Goal: Task Accomplishment & Management: Use online tool/utility

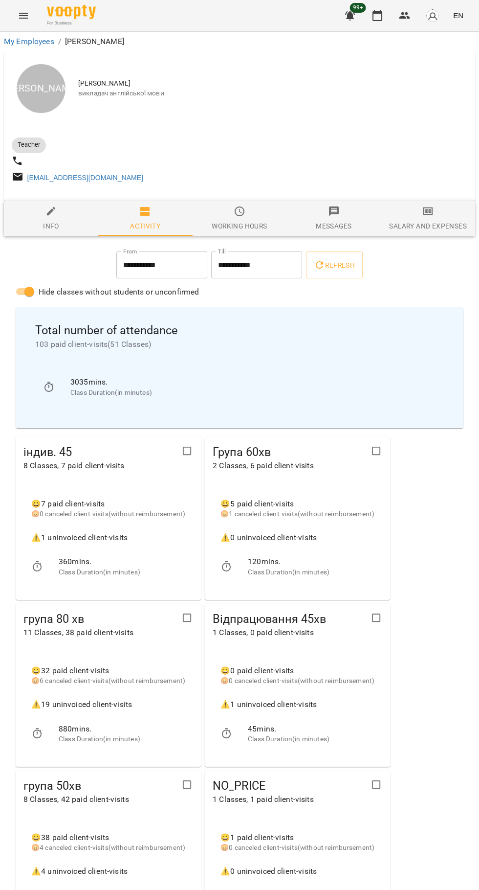
click at [378, 14] on icon "button" at bounding box center [378, 16] width 12 height 12
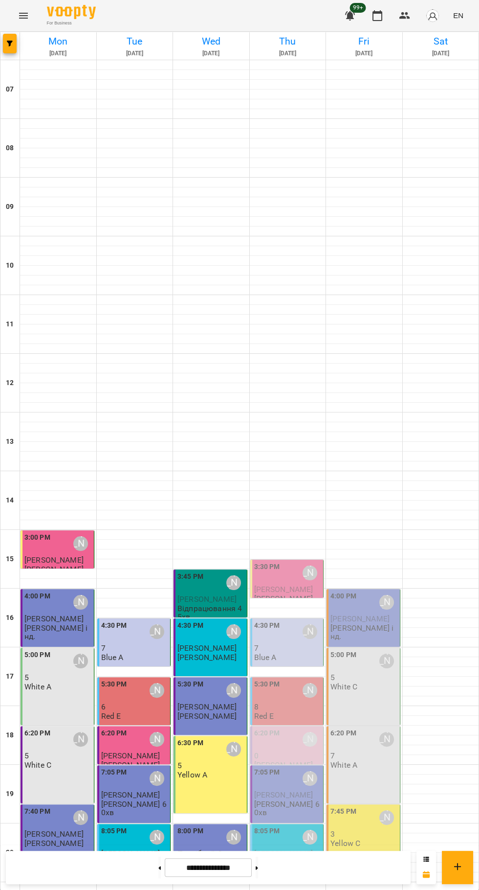
scroll to position [94, 0]
click at [204, 736] on div "6:30 PM [PERSON_NAME] 5 Yellow A" at bounding box center [211, 774] width 74 height 77
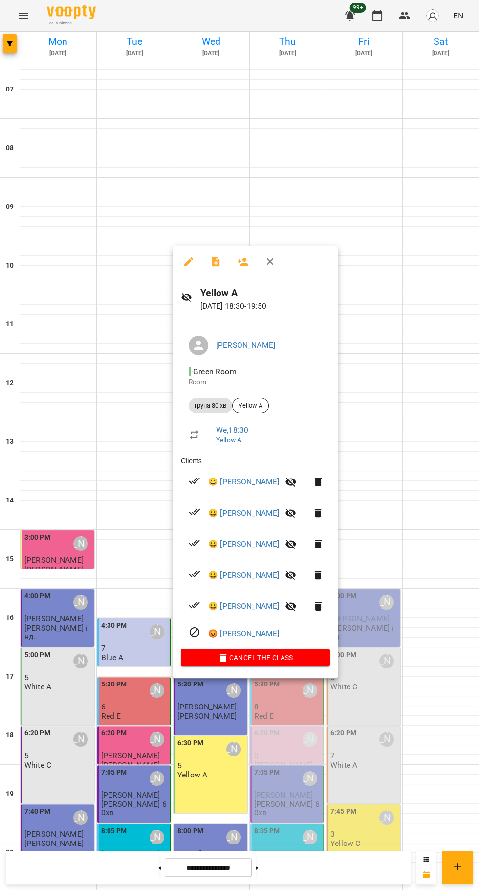
click at [211, 757] on div at bounding box center [239, 445] width 479 height 890
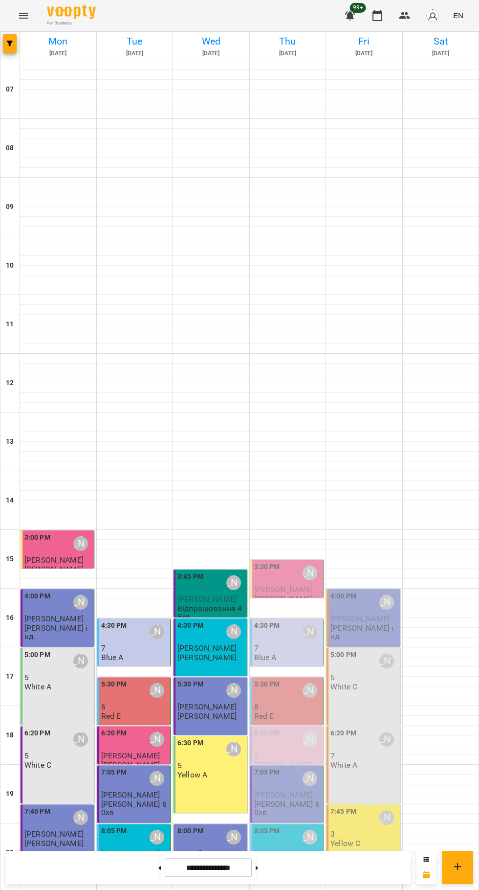
click at [434, 16] on img "button" at bounding box center [433, 16] width 14 height 14
click at [421, 26] on div at bounding box center [239, 445] width 479 height 890
click at [428, 12] on span "button" at bounding box center [433, 16] width 14 height 14
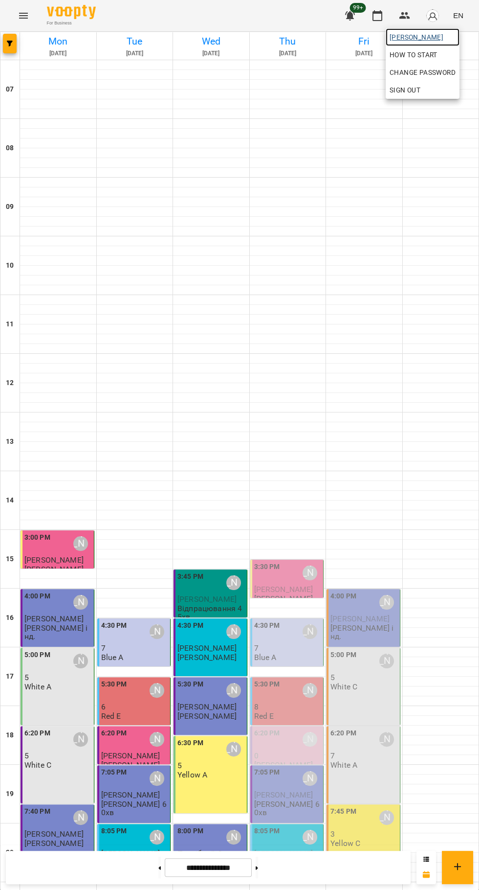
click at [439, 31] on link "[PERSON_NAME]" at bounding box center [423, 37] width 74 height 18
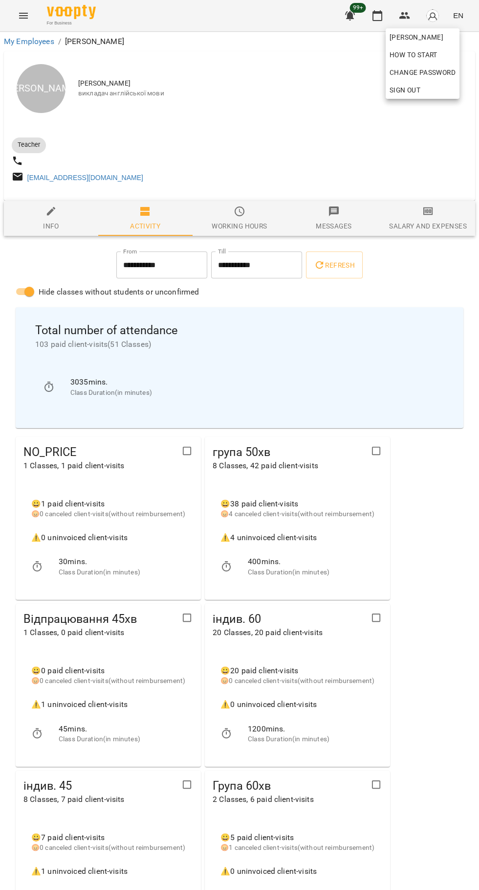
click at [453, 217] on div at bounding box center [239, 445] width 479 height 890
click at [440, 230] on div "Salary and Expenses" at bounding box center [427, 226] width 77 height 12
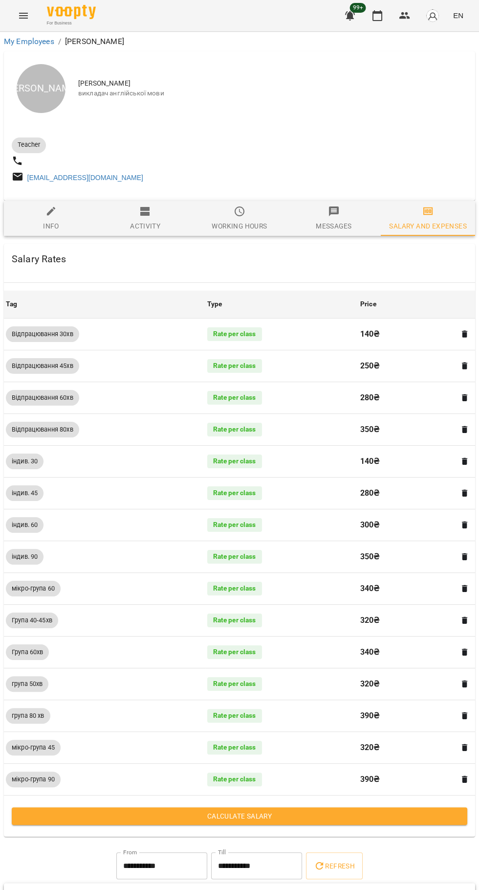
click at [271, 815] on span "Calculate Salary" at bounding box center [240, 816] width 440 height 12
